Goal: Navigation & Orientation: Find specific page/section

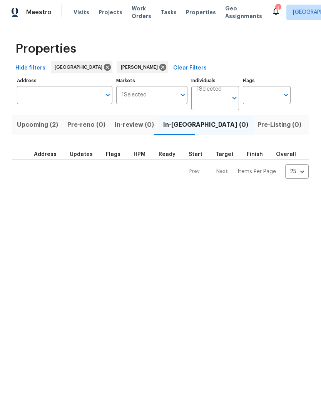
click at [257, 126] on span "Pre-Listing (0)" at bounding box center [279, 125] width 44 height 11
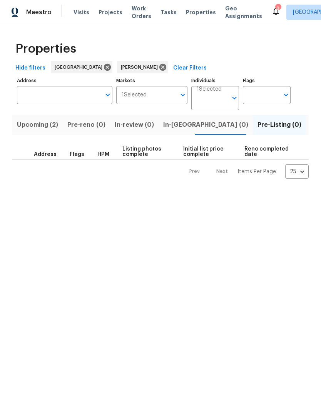
click at [310, 124] on span "Listed (6)" at bounding box center [324, 125] width 29 height 11
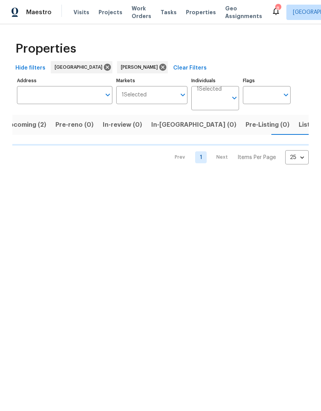
scroll to position [0, 13]
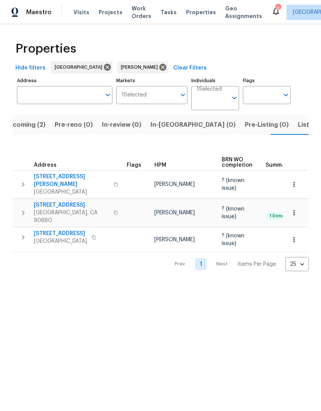
click at [64, 230] on span "1224 Evergreen Ave" at bounding box center [60, 234] width 53 height 8
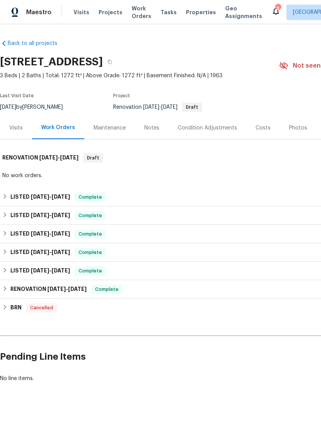
click at [293, 125] on div "Photos" at bounding box center [298, 128] width 18 height 8
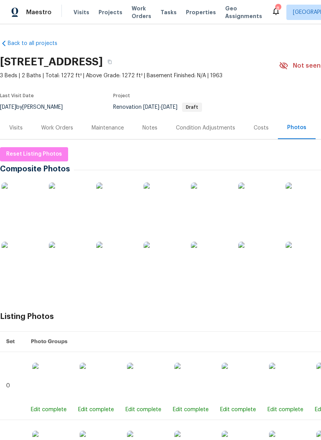
click at [103, 65] on h2 "[STREET_ADDRESS]" at bounding box center [51, 62] width 103 height 8
click at [116, 59] on button "button" at bounding box center [110, 62] width 14 height 14
